Goal: Check status: Check status

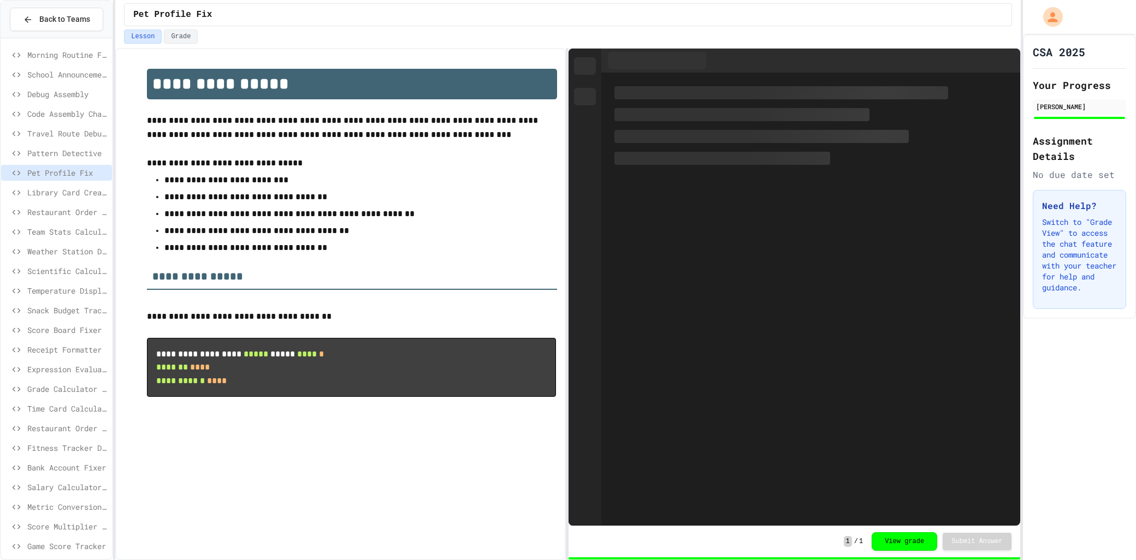
click at [82, 69] on span "School Announcements" at bounding box center [67, 74] width 80 height 11
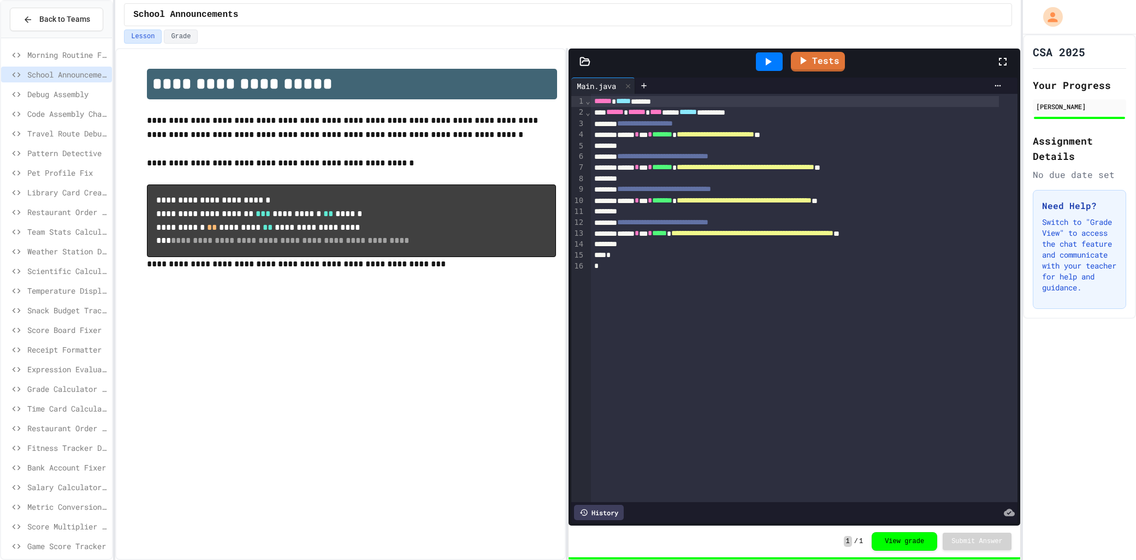
click at [52, 181] on div "Pet Profile Fix" at bounding box center [56, 175] width 111 height 20
click at [56, 295] on span "Temperature Display Fix" at bounding box center [67, 290] width 80 height 11
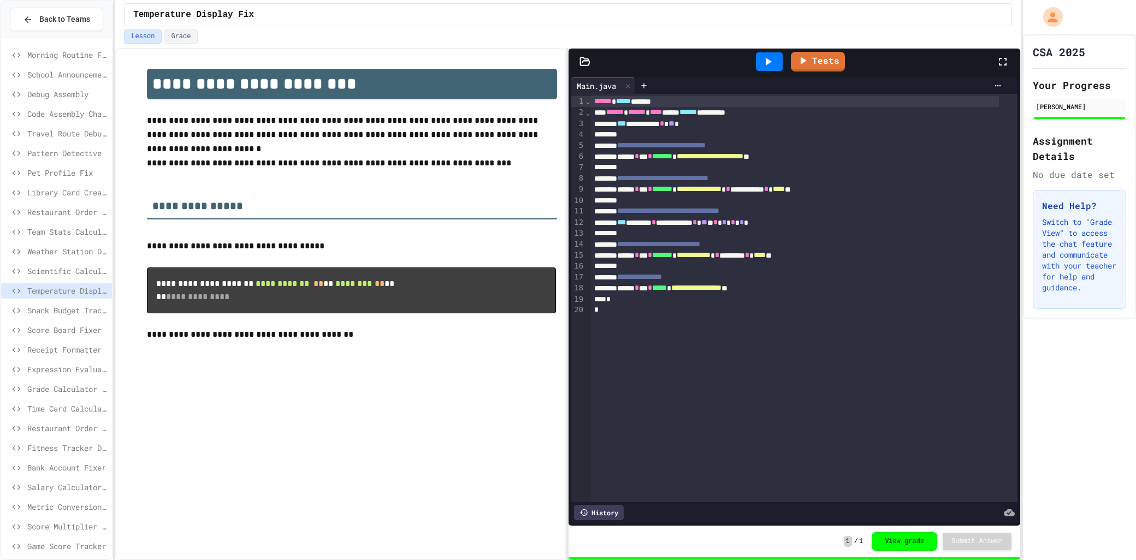
click at [45, 353] on span "Receipt Formatter" at bounding box center [67, 349] width 80 height 11
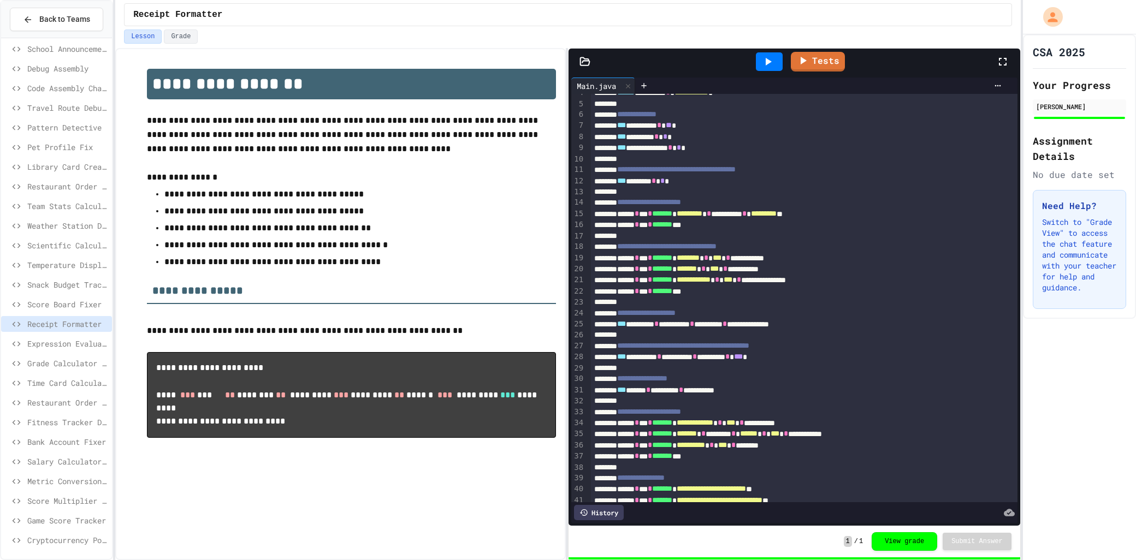
scroll to position [87, 0]
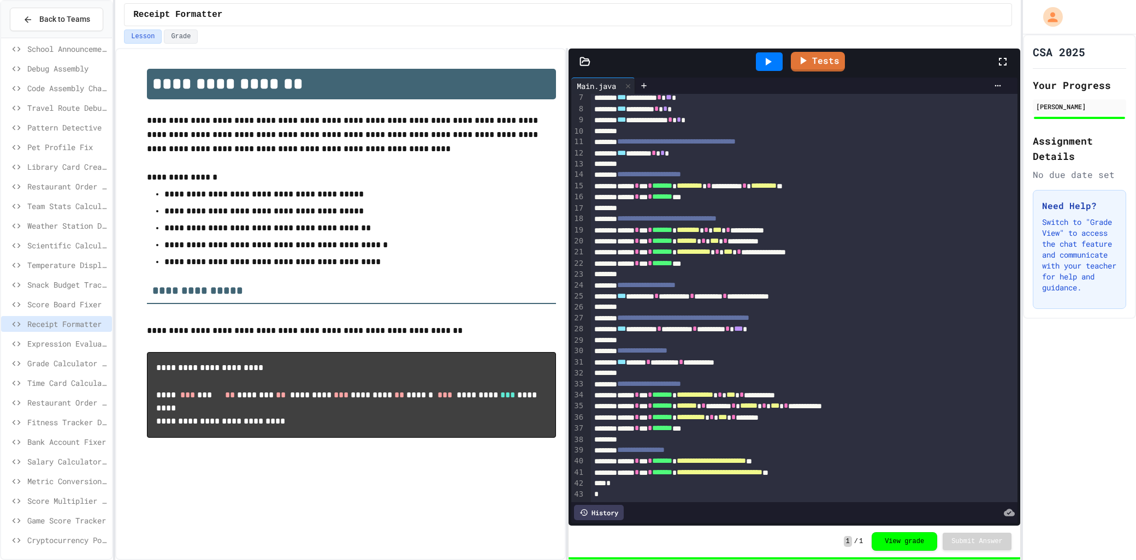
click at [36, 390] on div "Time Card Calculator" at bounding box center [56, 383] width 111 height 16
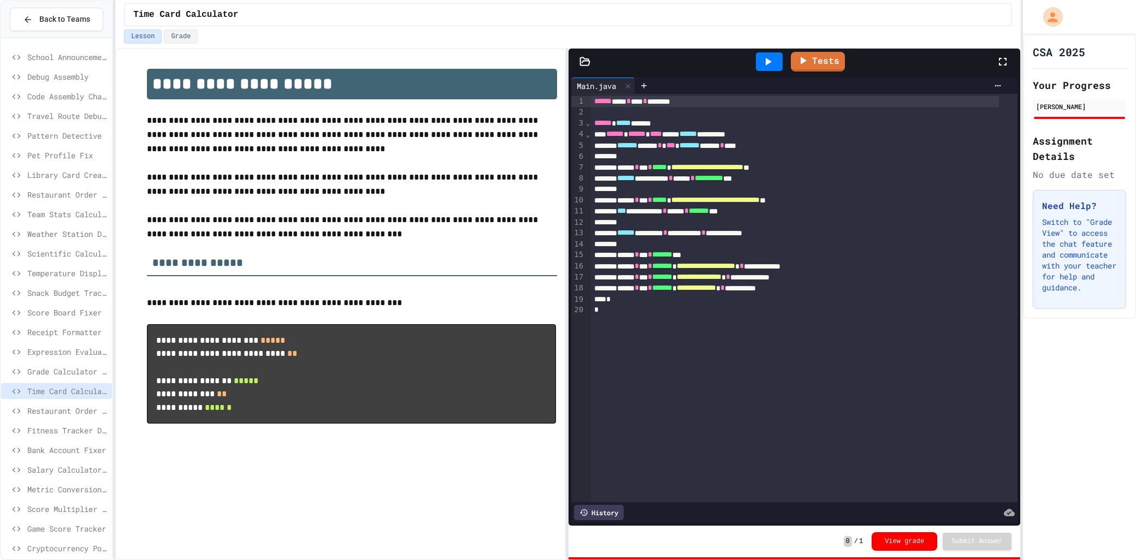
click at [84, 355] on span "Expression Evaluator Fix" at bounding box center [67, 351] width 80 height 11
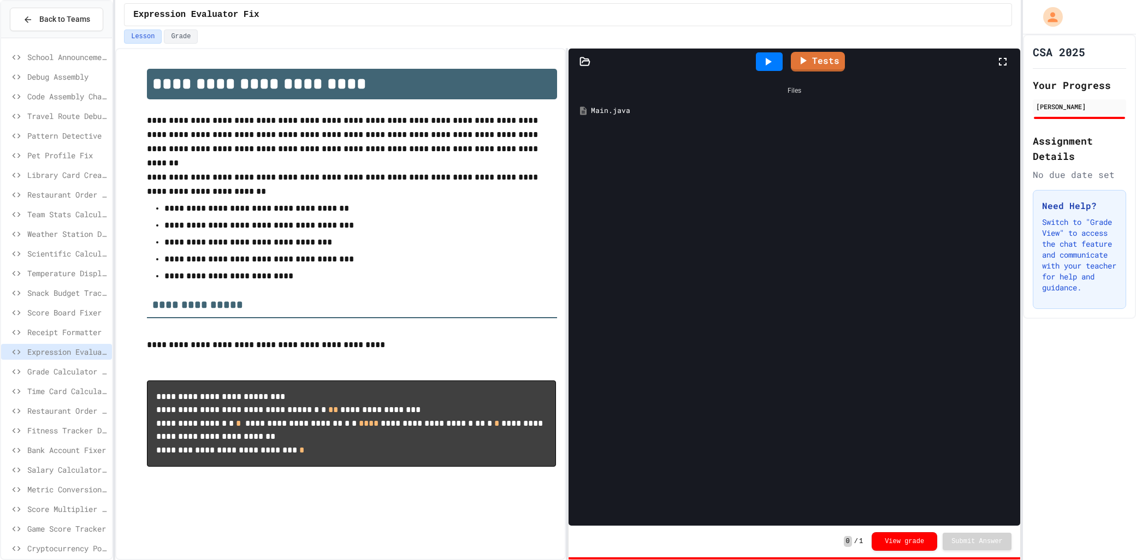
click at [627, 106] on div "Main.java" at bounding box center [802, 110] width 422 height 11
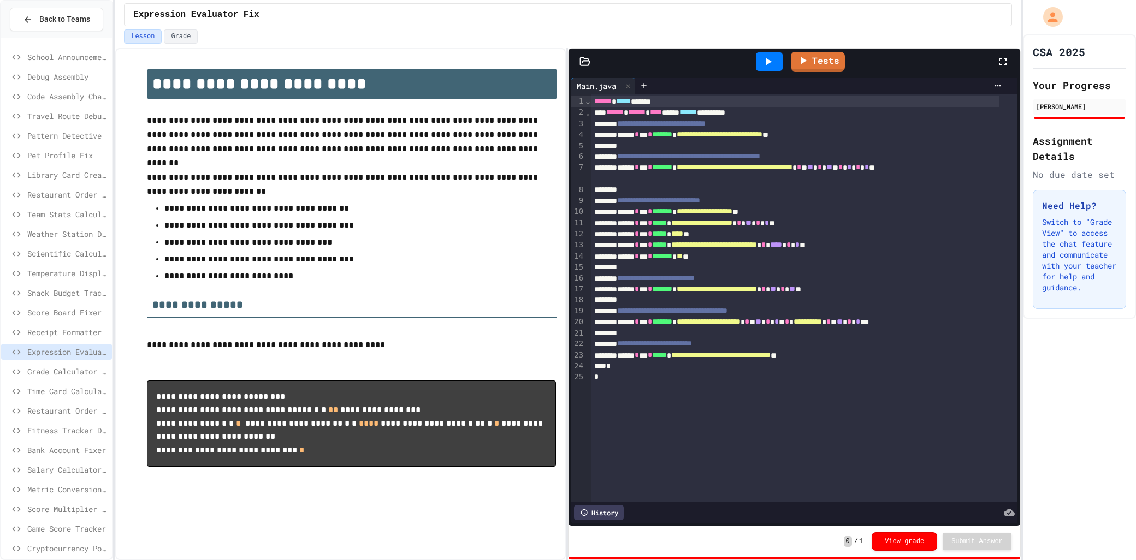
click at [74, 336] on span "Receipt Formatter" at bounding box center [67, 332] width 80 height 11
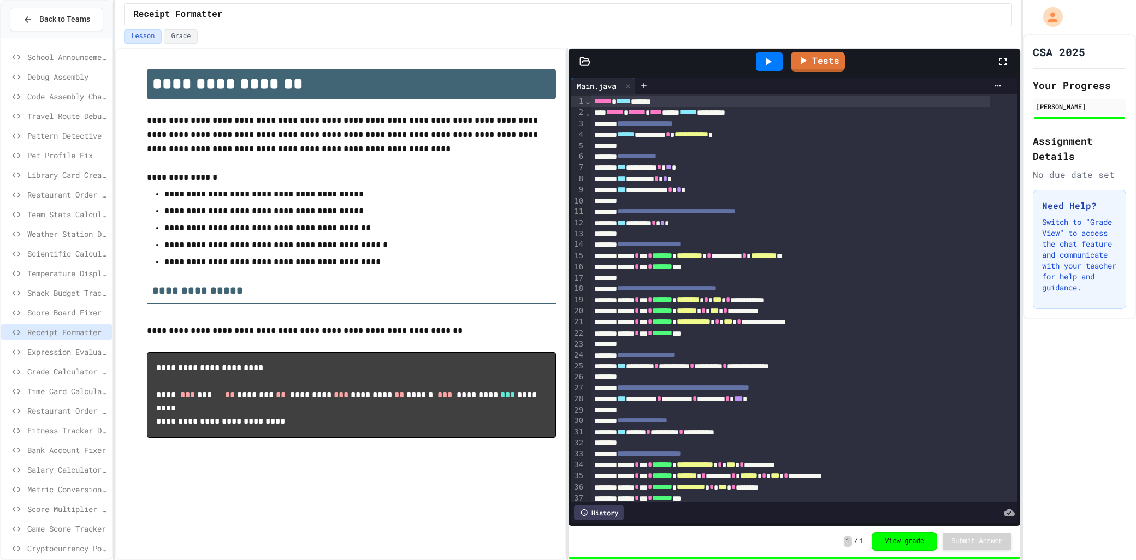
click at [84, 308] on span "Score Board Fixer" at bounding box center [67, 312] width 80 height 11
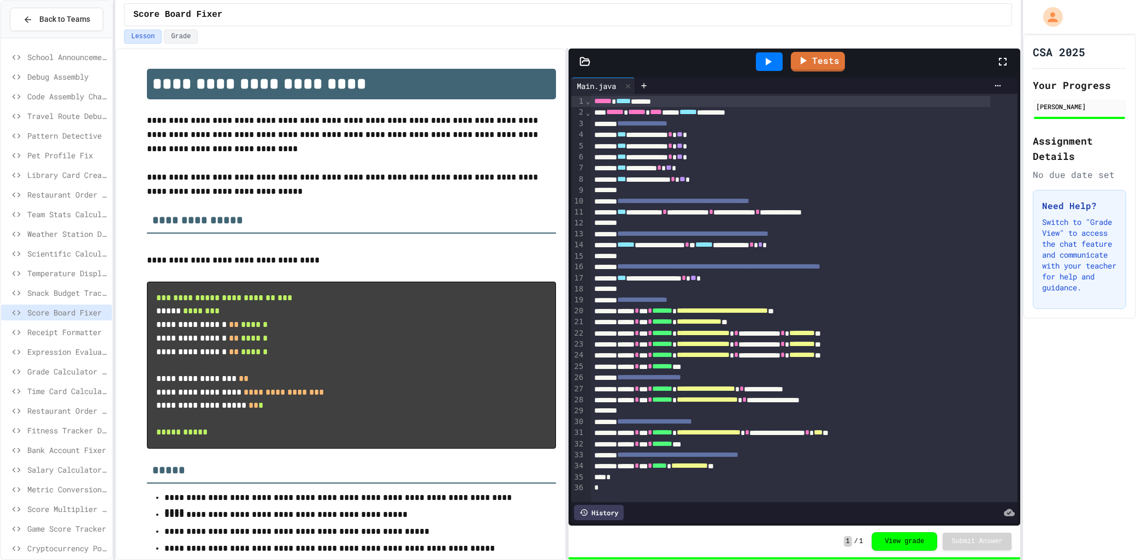
scroll to position [11, 0]
click at [60, 263] on div "Scientific Calculator" at bounding box center [56, 256] width 111 height 20
click at [61, 268] on span "Temperature Display Fix" at bounding box center [67, 273] width 80 height 11
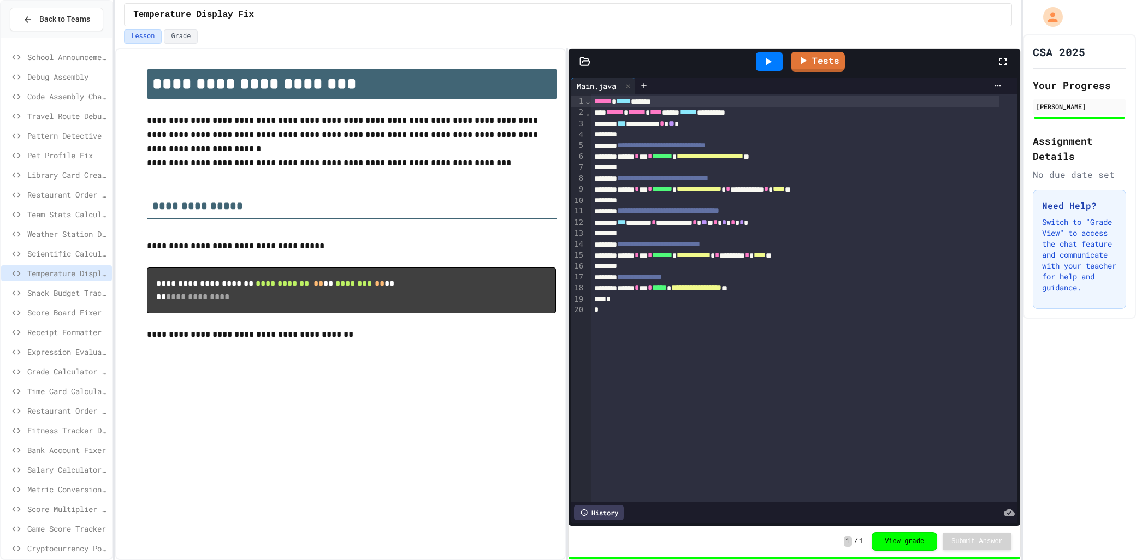
click at [46, 250] on span "Scientific Calculator" at bounding box center [67, 253] width 80 height 11
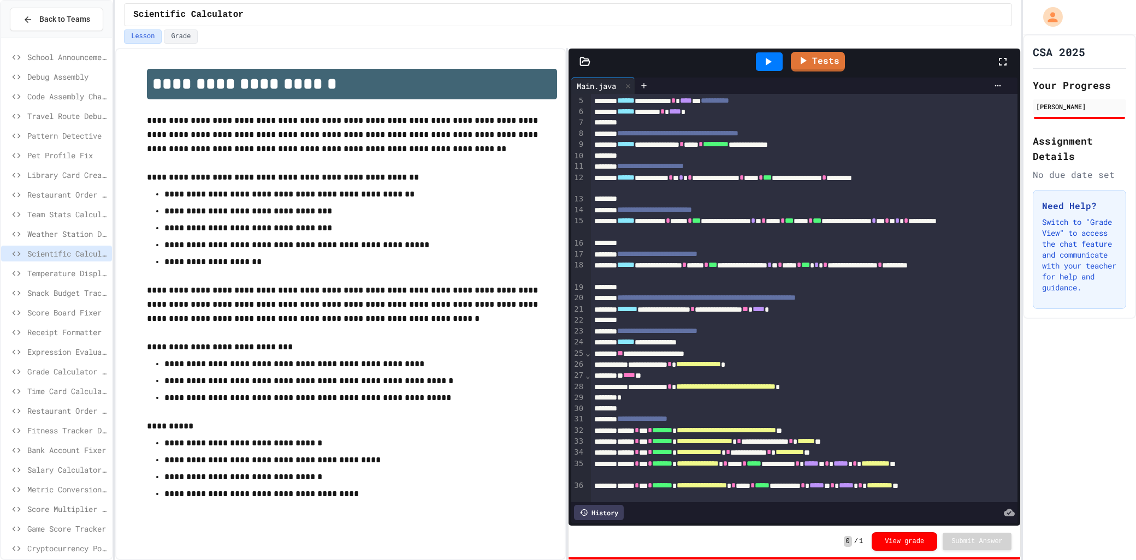
scroll to position [121, 0]
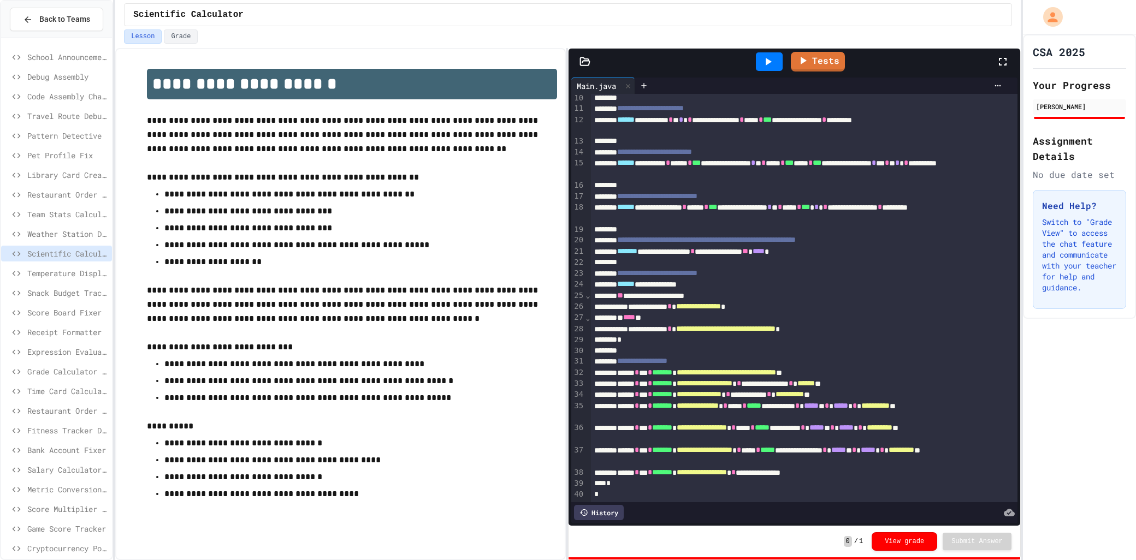
click at [80, 215] on span "Team Stats Calculator" at bounding box center [67, 214] width 80 height 11
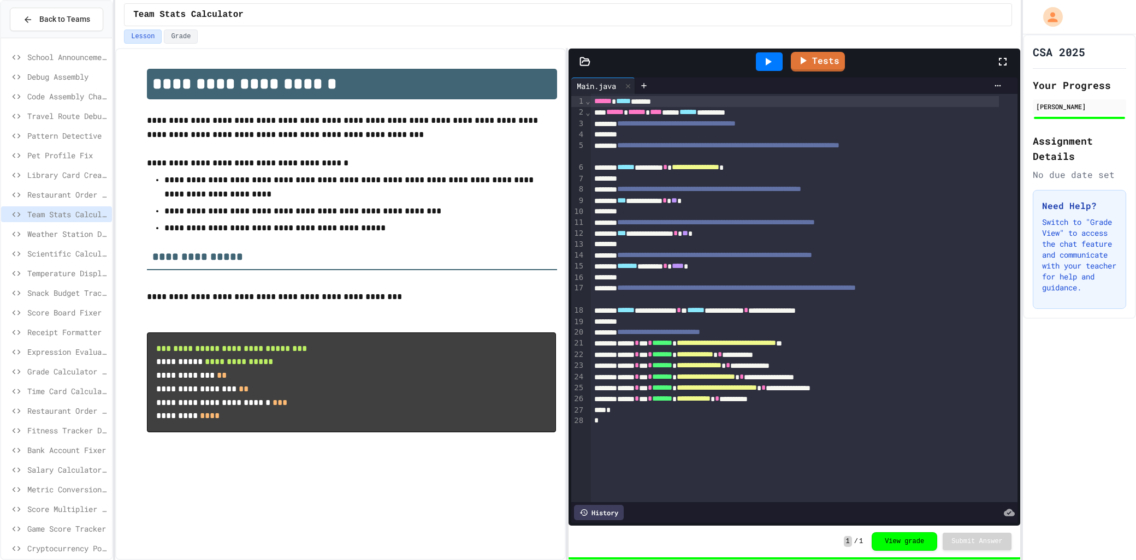
click at [29, 174] on span "Library Card Creator" at bounding box center [67, 174] width 80 height 11
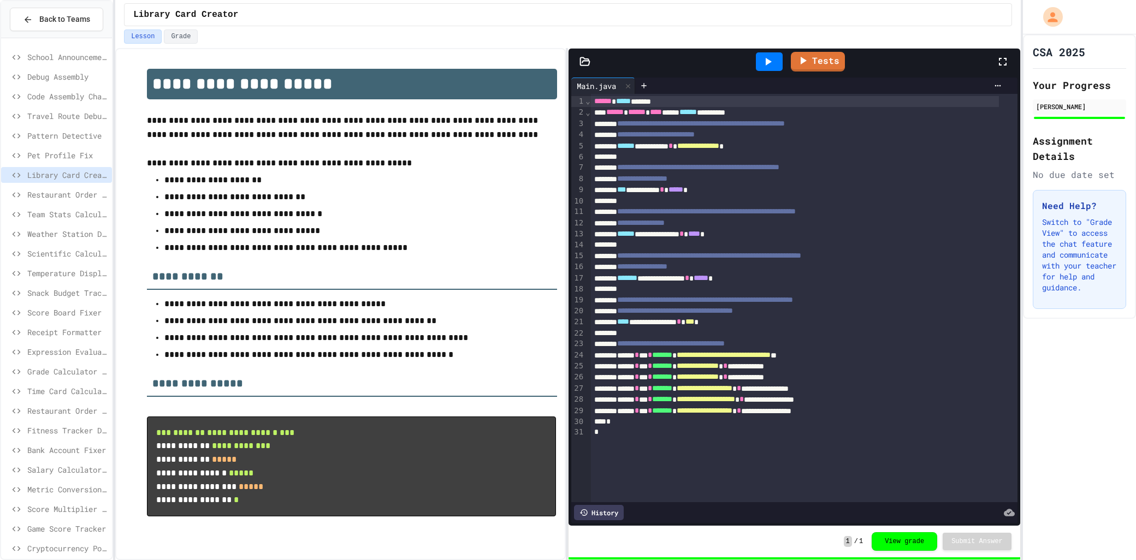
click at [31, 132] on span "Pattern Detective" at bounding box center [67, 135] width 80 height 11
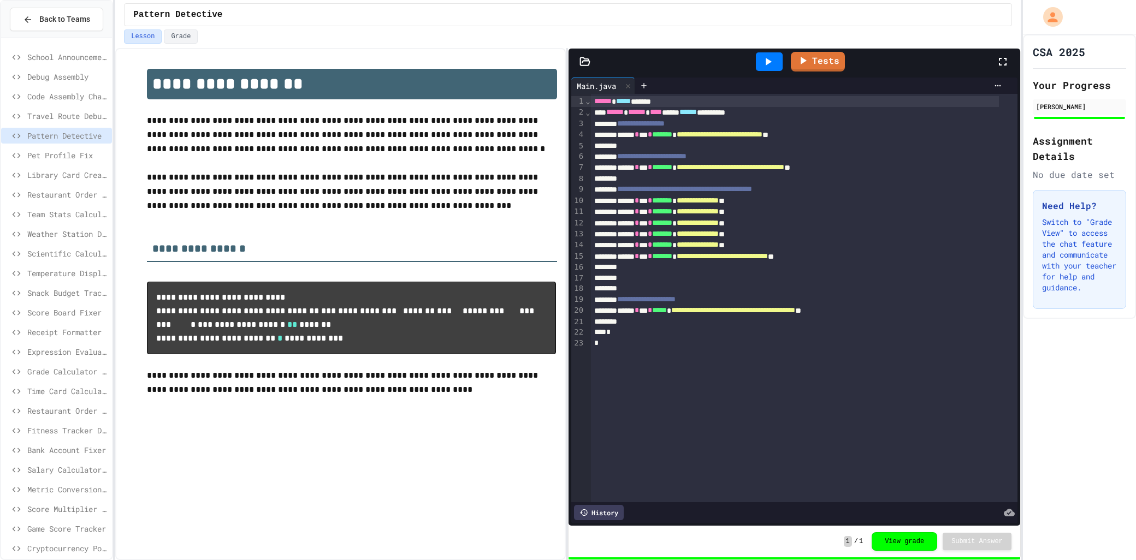
click at [69, 177] on span "Library Card Creator" at bounding box center [67, 174] width 80 height 11
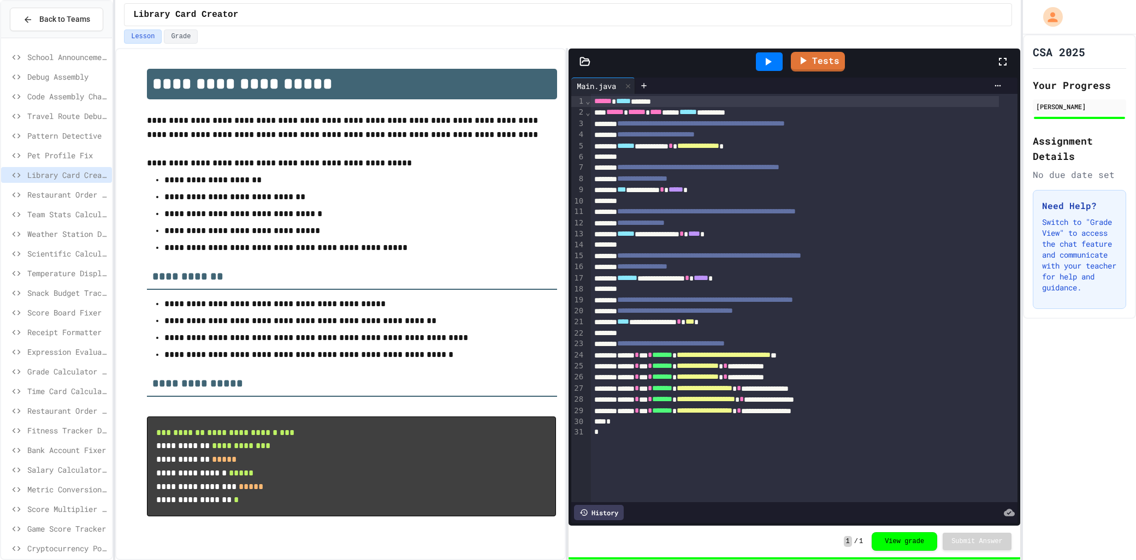
click at [73, 157] on span "Pet Profile Fix" at bounding box center [67, 155] width 80 height 11
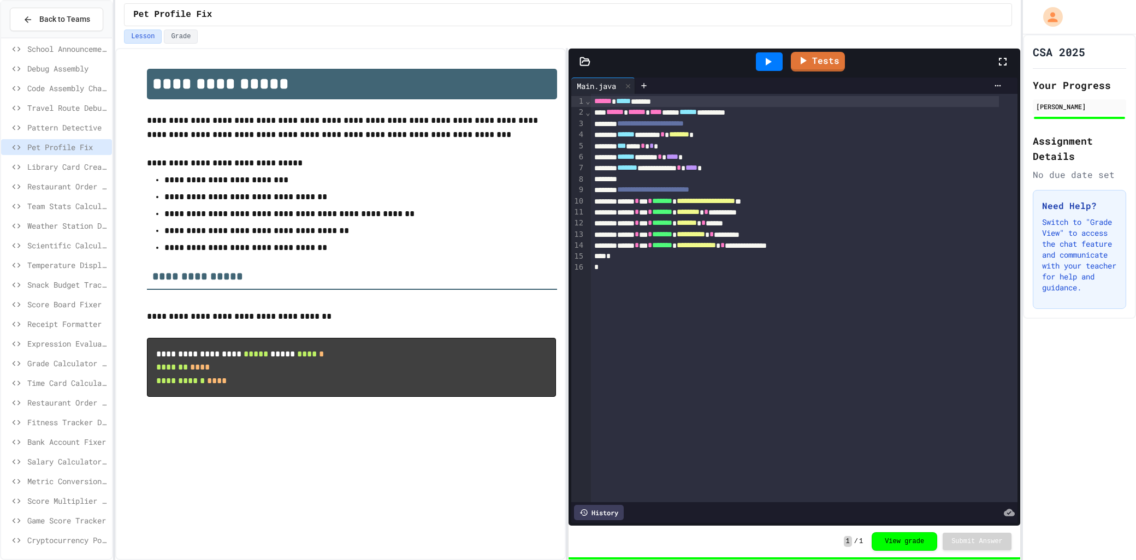
click at [61, 342] on span "Expression Evaluator Fix" at bounding box center [67, 343] width 80 height 11
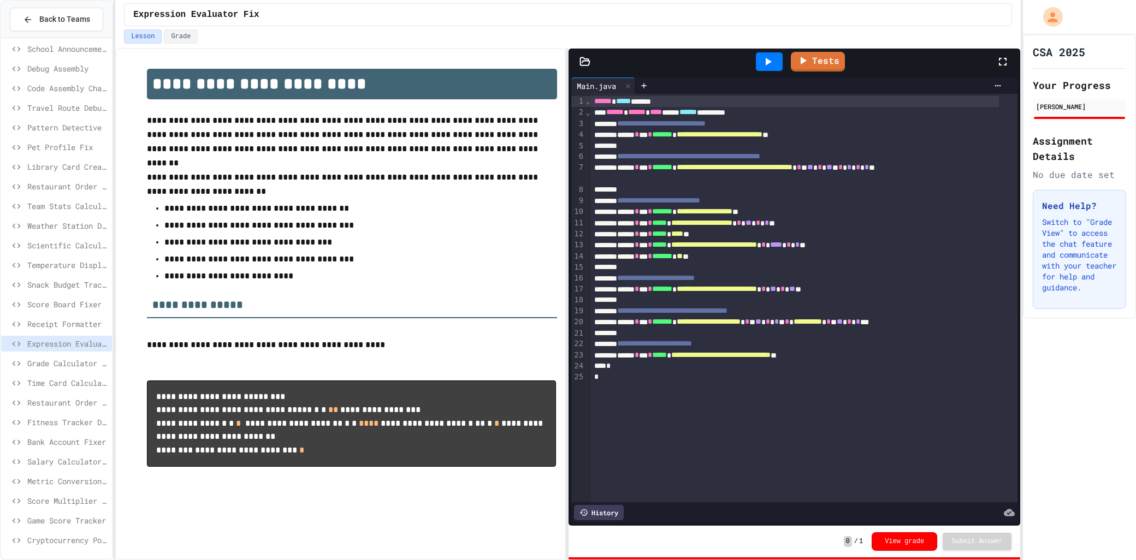
click at [74, 367] on span "Grade Calculator Pro" at bounding box center [67, 363] width 80 height 11
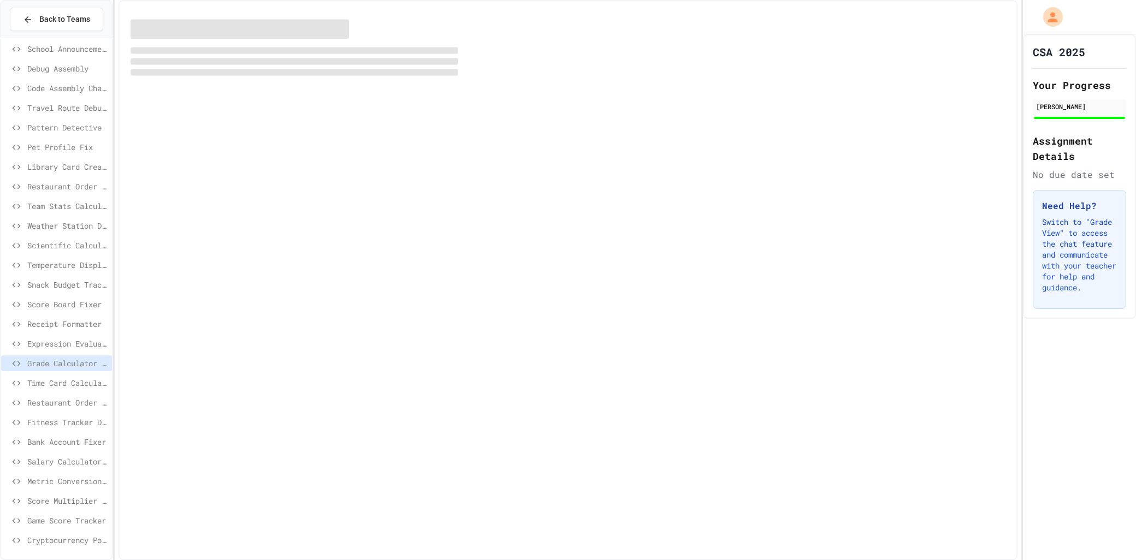
scroll to position [17, 0]
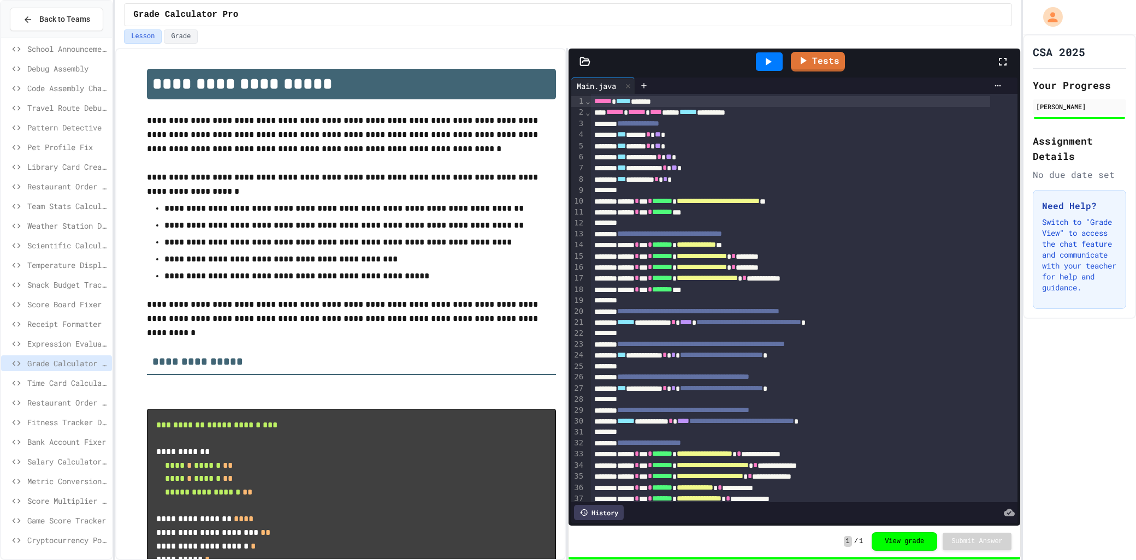
click at [67, 424] on span "Fitness Tracker Debugger" at bounding box center [67, 422] width 80 height 11
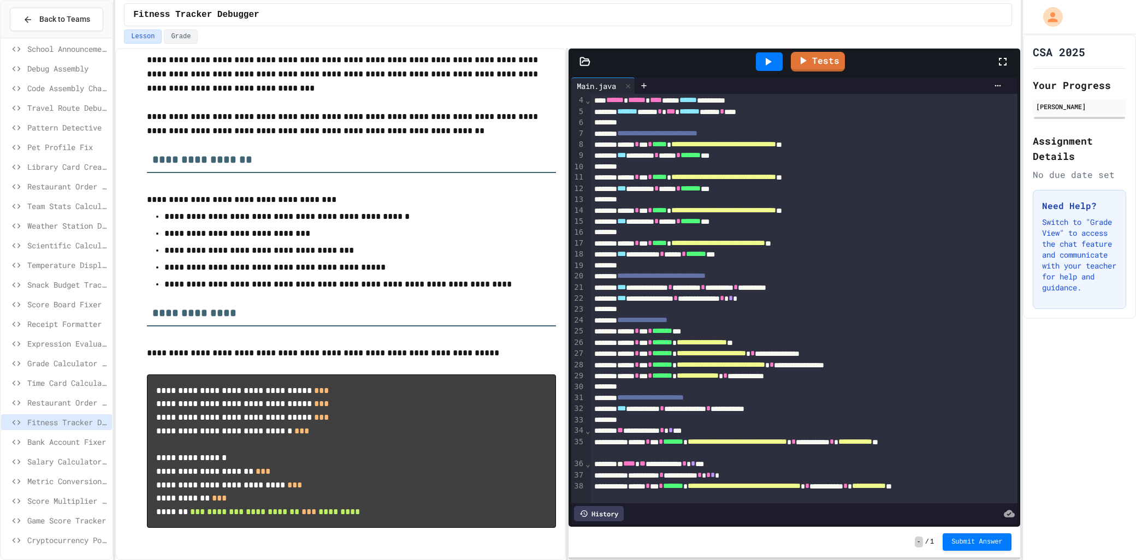
scroll to position [108, 0]
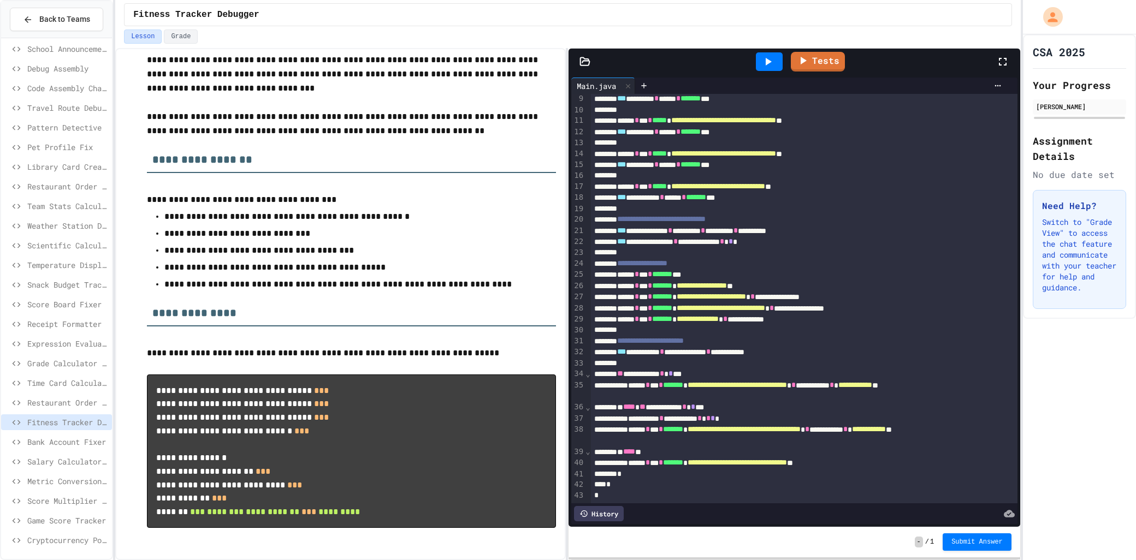
click at [88, 310] on div "Score Board Fixer" at bounding box center [56, 304] width 111 height 16
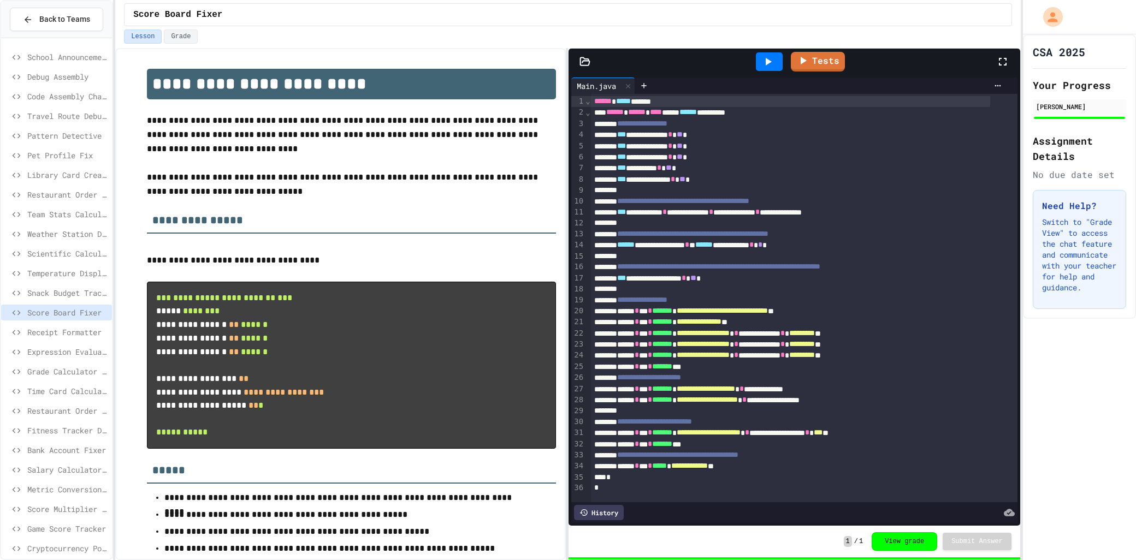
scroll to position [11, 0]
click at [90, 351] on span "Expression Evaluator Fix" at bounding box center [67, 351] width 80 height 11
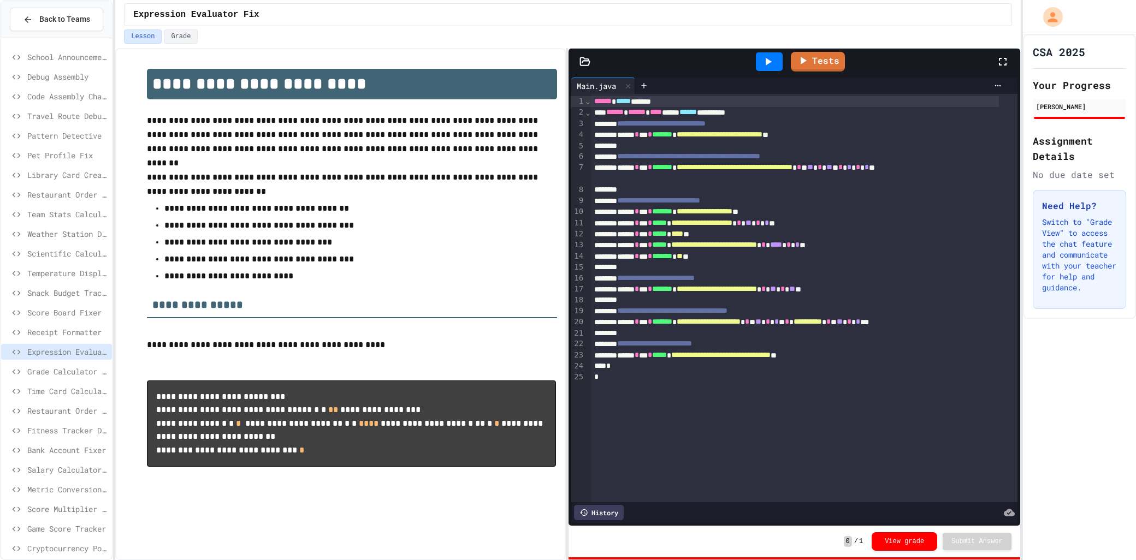
click at [55, 361] on div "Expression Evaluator Fix" at bounding box center [56, 354] width 111 height 20
click at [51, 372] on span "Grade Calculator Pro" at bounding box center [67, 371] width 80 height 11
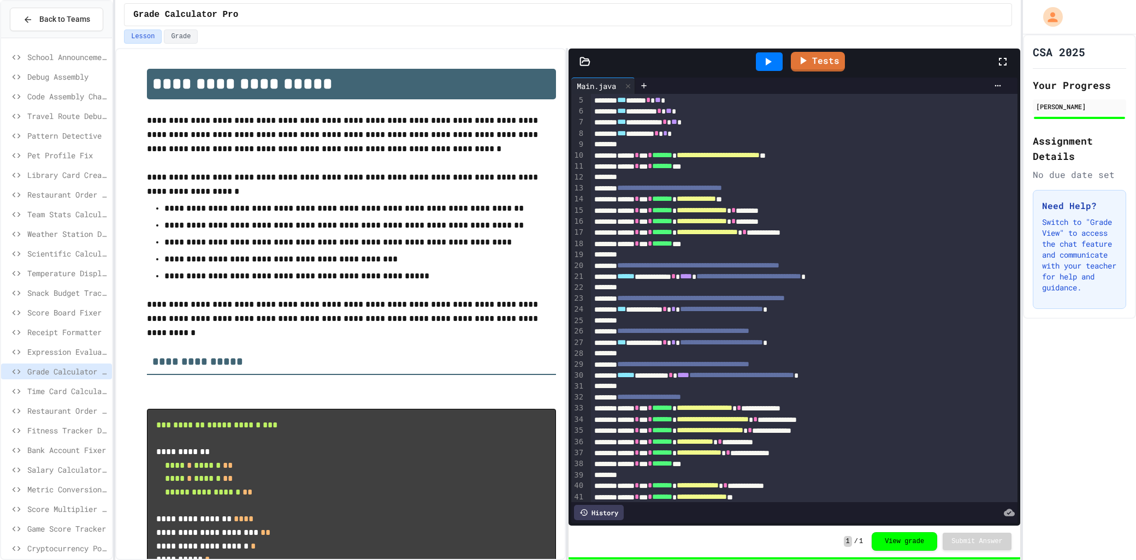
scroll to position [88, 0]
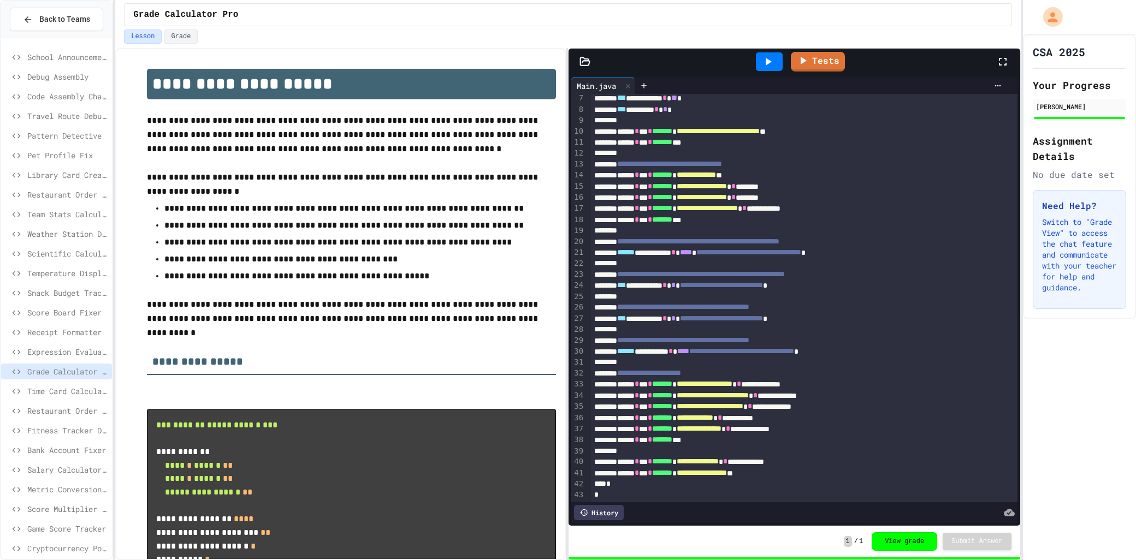
click at [86, 340] on div "Receipt Formatter" at bounding box center [56, 332] width 111 height 16
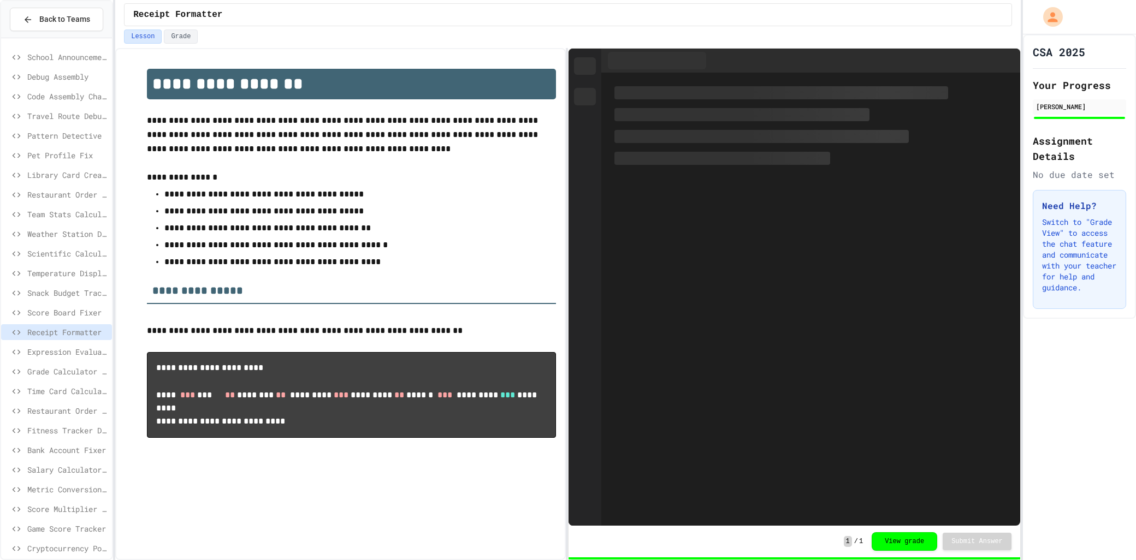
scroll to position [9, 0]
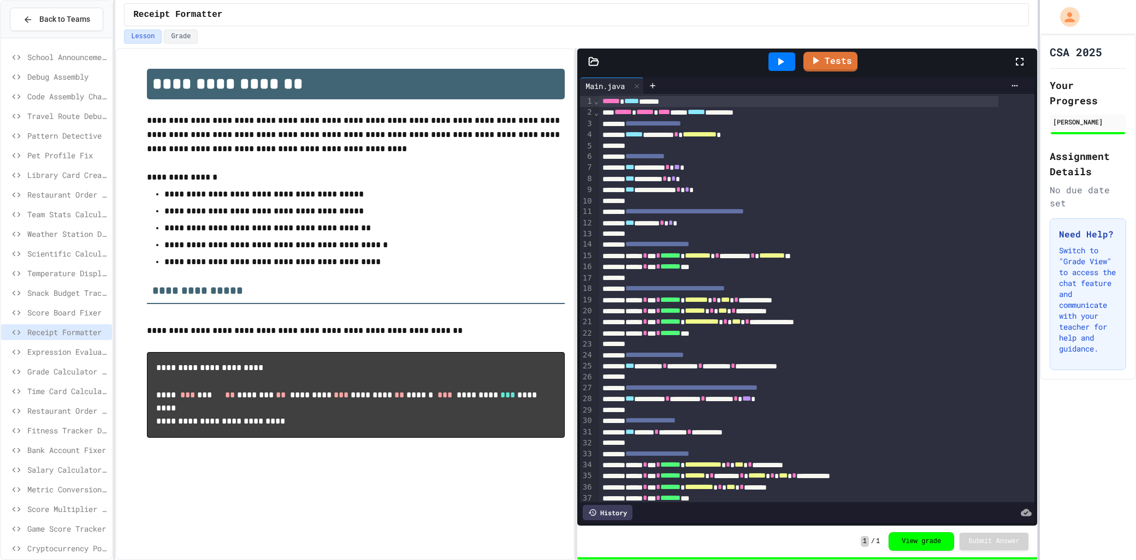
click at [1135, 241] on html "**********" at bounding box center [568, 280] width 1136 height 560
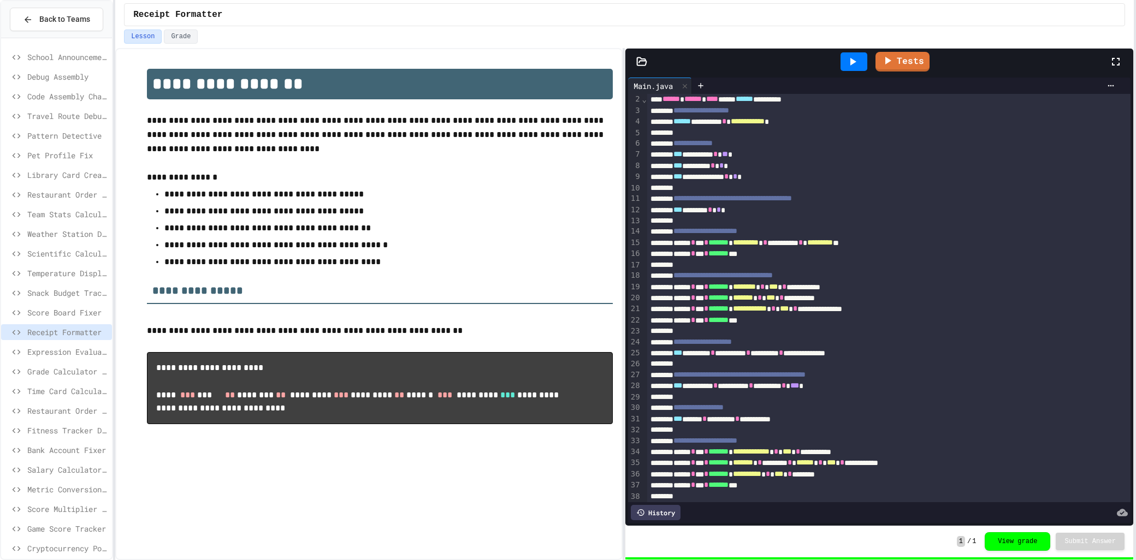
scroll to position [0, 0]
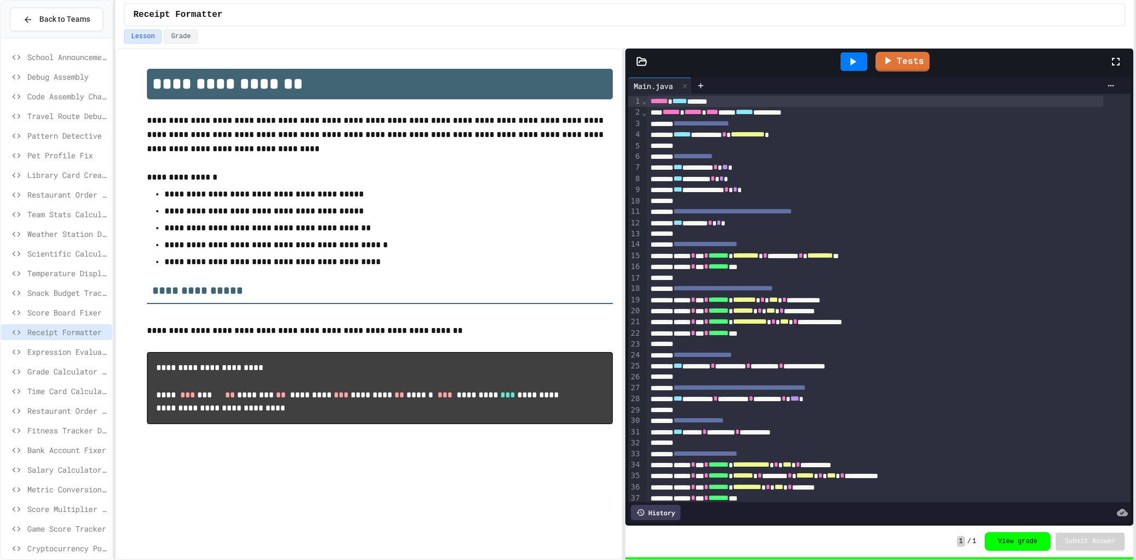
click at [10, 230] on icon at bounding box center [16, 234] width 13 height 10
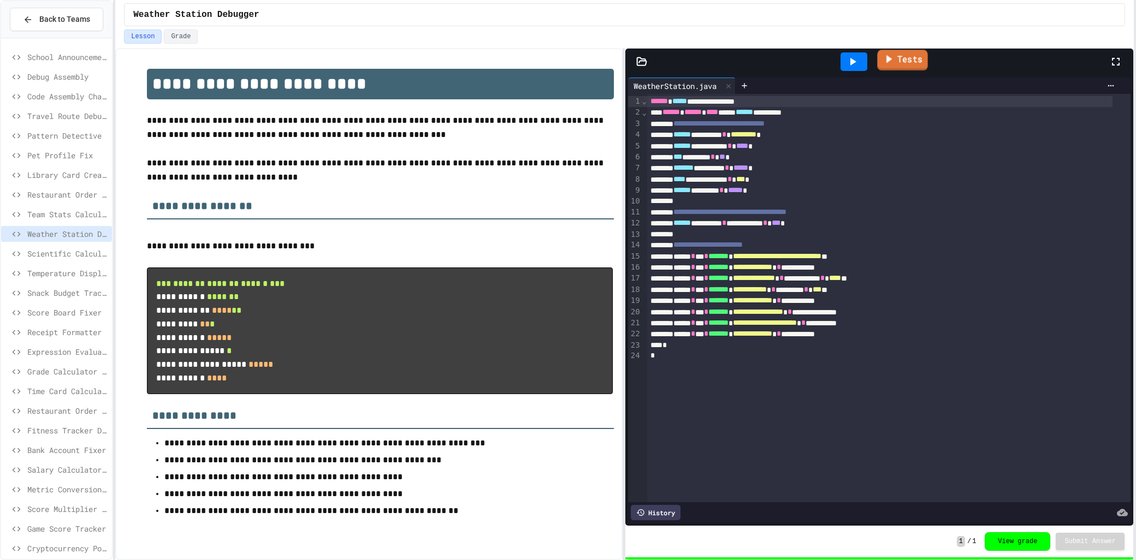
click at [923, 59] on link "Tests" at bounding box center [902, 60] width 50 height 21
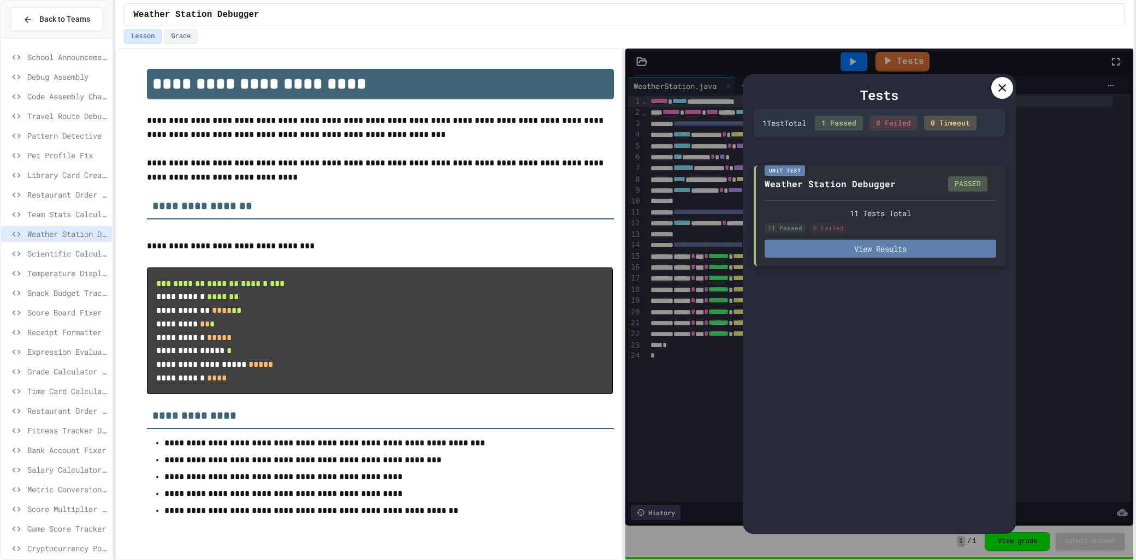
click at [910, 250] on button "View Results" at bounding box center [880, 249] width 232 height 18
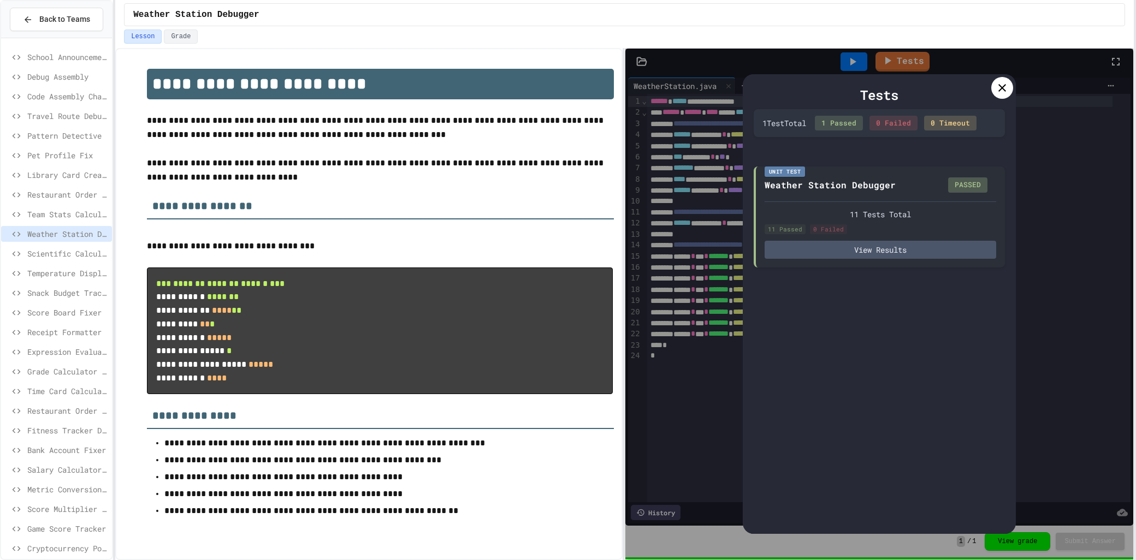
scroll to position [582, 0]
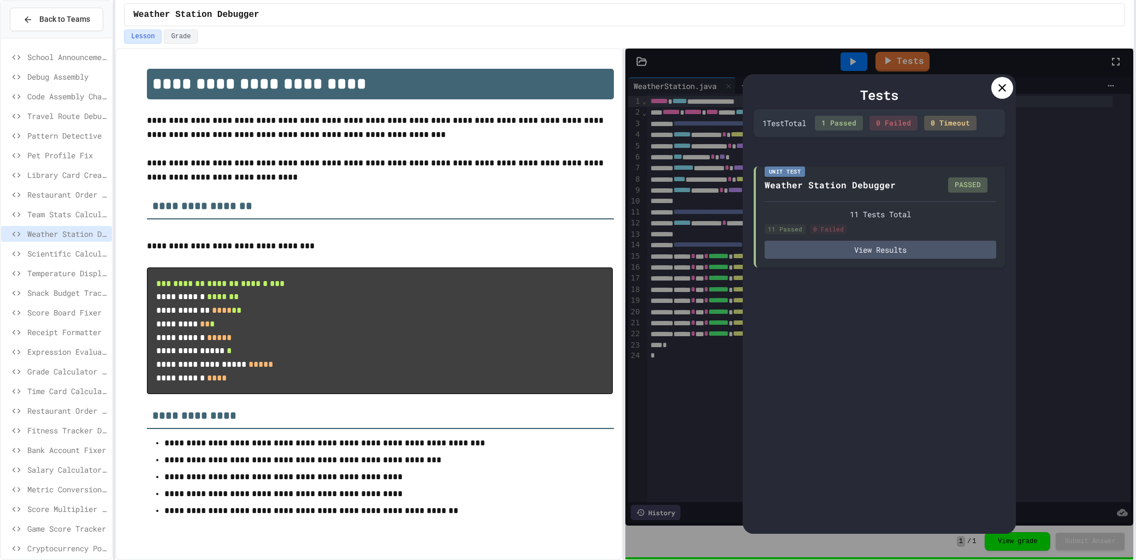
click at [1005, 88] on icon at bounding box center [1001, 87] width 13 height 13
